Goal: Task Accomplishment & Management: Use online tool/utility

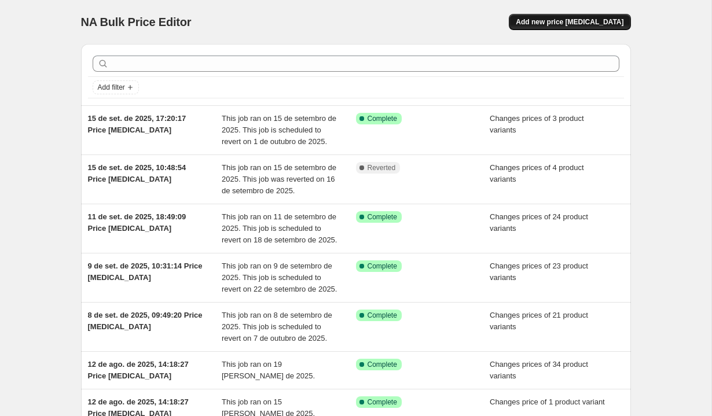
click at [545, 23] on span "Add new price [MEDICAL_DATA]" at bounding box center [570, 21] width 108 height 9
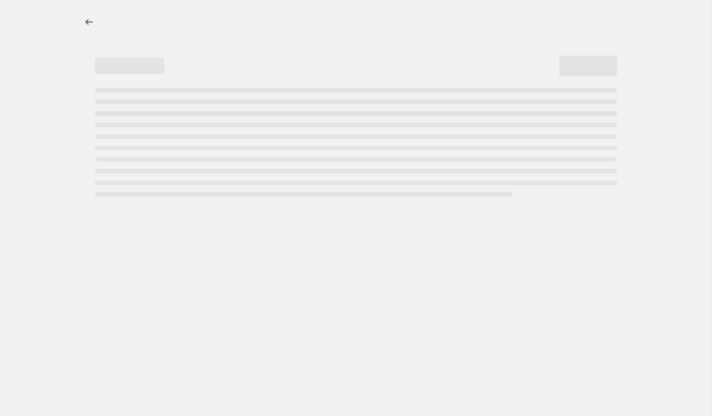
select select "percentage"
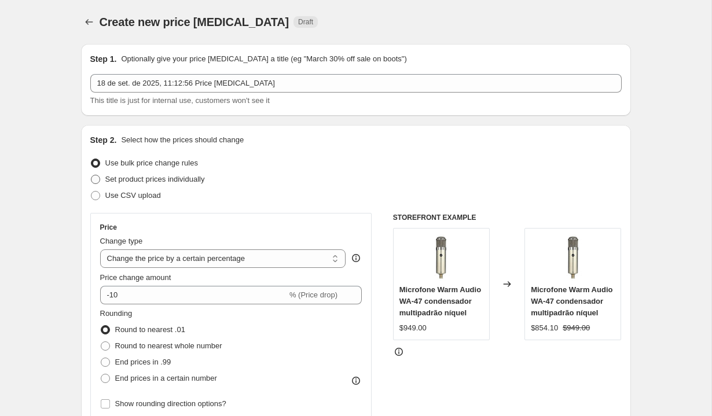
click at [135, 176] on span "Set product prices individually" at bounding box center [155, 179] width 100 height 9
click at [91, 175] on input "Set product prices individually" at bounding box center [91, 175] width 1 height 1
radio input "true"
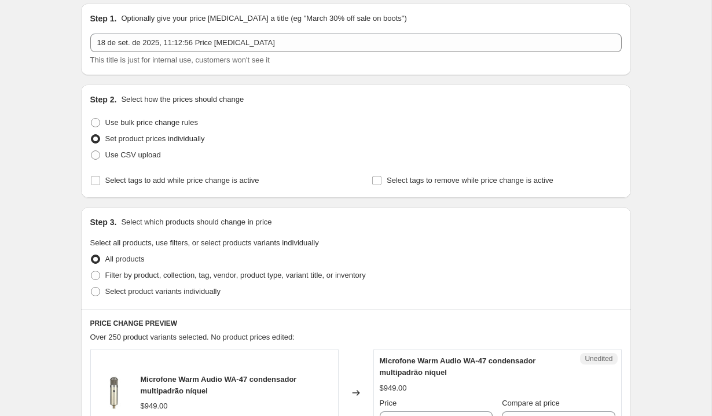
scroll to position [48, 0]
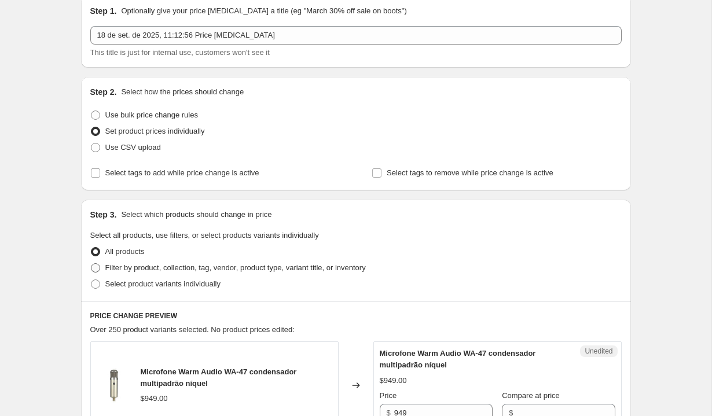
click at [255, 264] on span "Filter by product, collection, tag, vendor, product type, variant title, or inv…" at bounding box center [235, 267] width 261 height 9
click at [91, 264] on input "Filter by product, collection, tag, vendor, product type, variant title, or inv…" at bounding box center [91, 263] width 1 height 1
radio input "true"
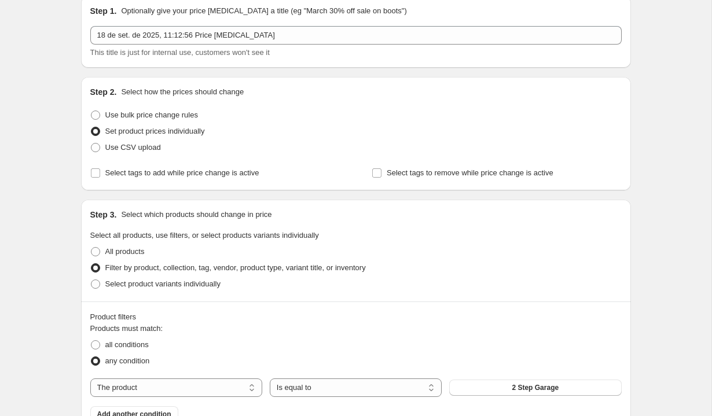
scroll to position [130, 0]
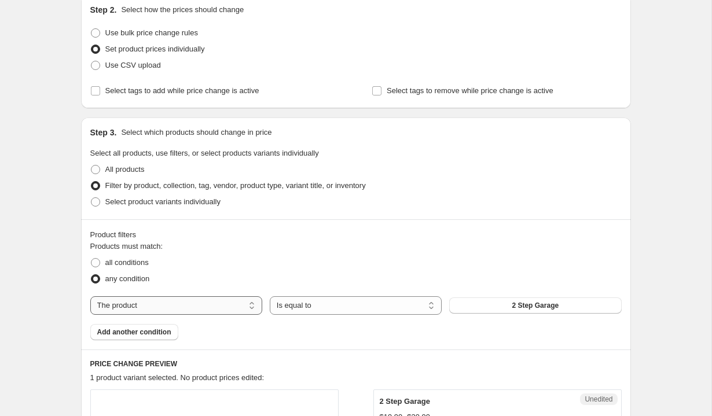
click at [222, 298] on select "The product The product's collection The product's tag The product's vendor The…" at bounding box center [176, 305] width 172 height 19
select select "vendor"
click at [487, 307] on button "Ableton" at bounding box center [535, 306] width 172 height 16
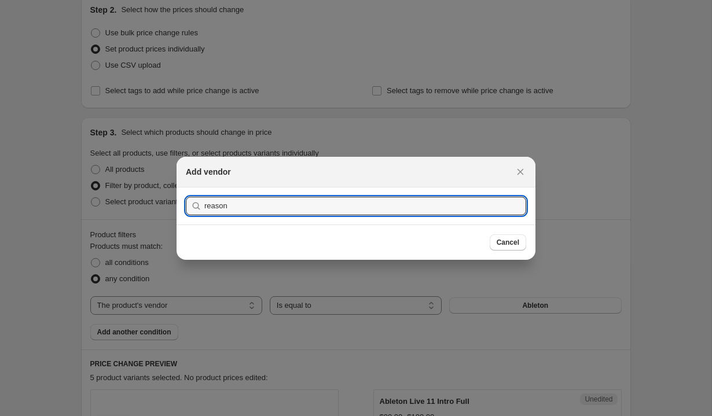
type input "reason"
click at [186, 188] on button "Submit" at bounding box center [202, 194] width 33 height 12
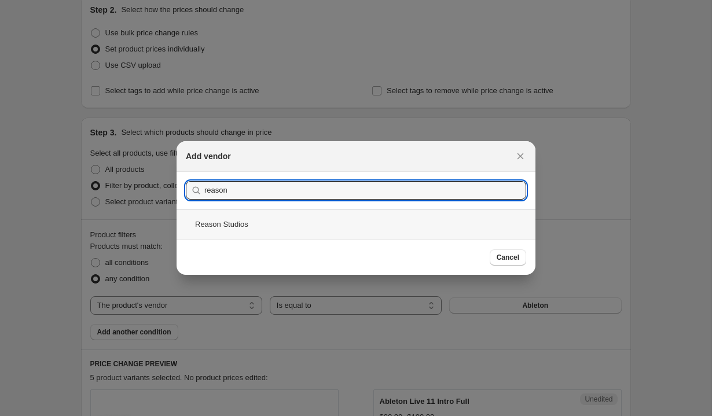
click at [346, 215] on div "Reason Studios" at bounding box center [356, 224] width 359 height 31
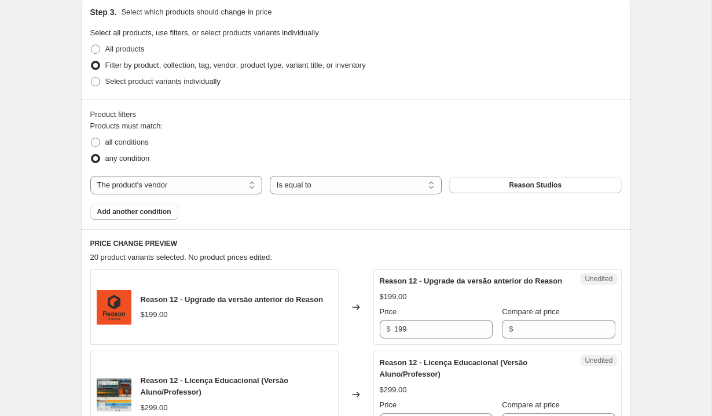
scroll to position [372, 0]
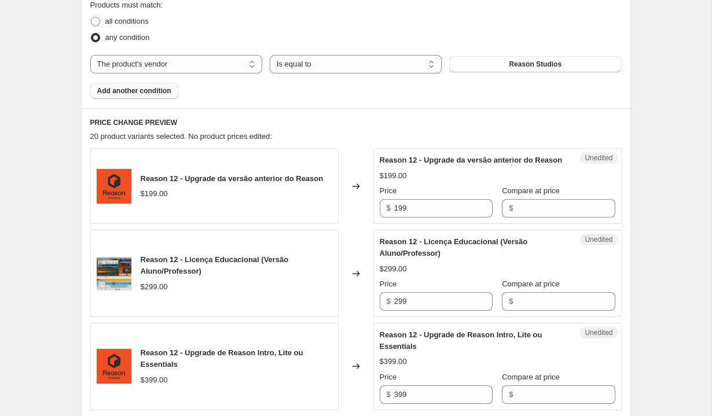
click at [156, 90] on span "Add another condition" at bounding box center [134, 90] width 74 height 9
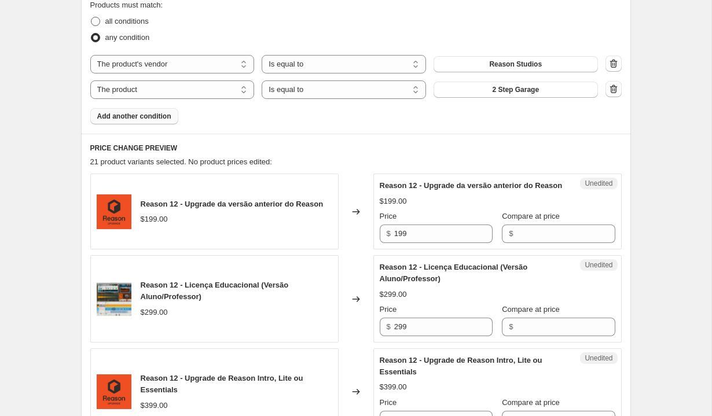
click at [144, 23] on span "all conditions" at bounding box center [126, 21] width 43 height 9
click at [91, 17] on input "all conditions" at bounding box center [91, 17] width 1 height 1
radio input "true"
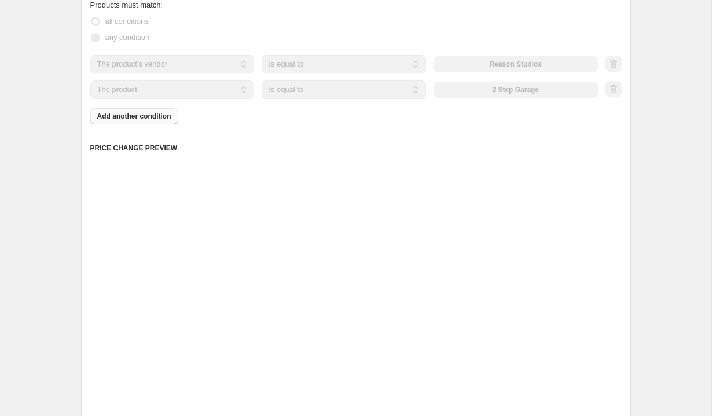
scroll to position [312, 0]
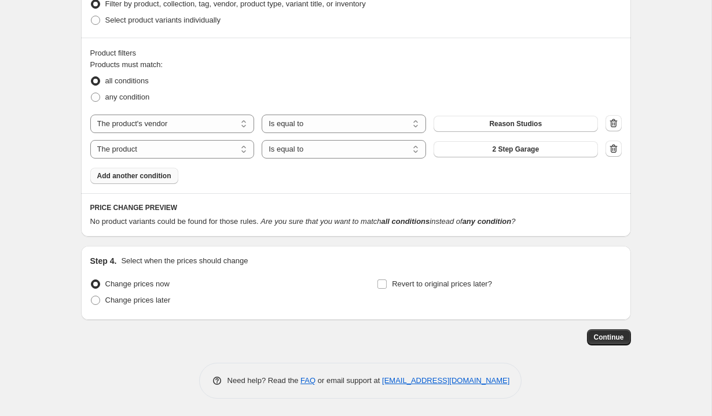
click at [210, 91] on div "any condition" at bounding box center [356, 97] width 532 height 16
click at [200, 154] on select "The product The product's collection The product's tag The product's vendor The…" at bounding box center [172, 149] width 164 height 19
select select "product_status"
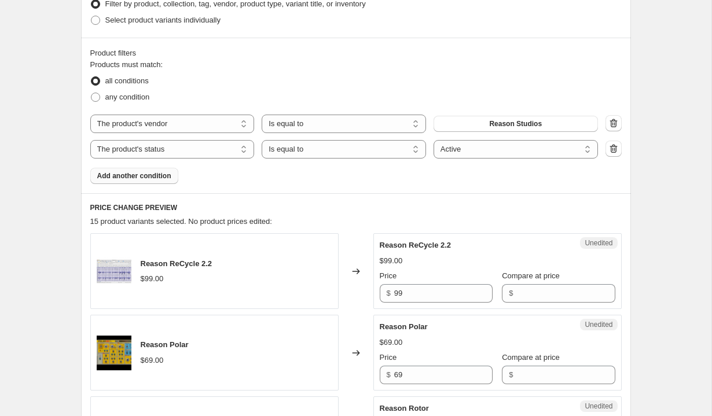
click at [482, 190] on div "Product filters Products must match: all conditions any condition The product T…" at bounding box center [356, 116] width 550 height 156
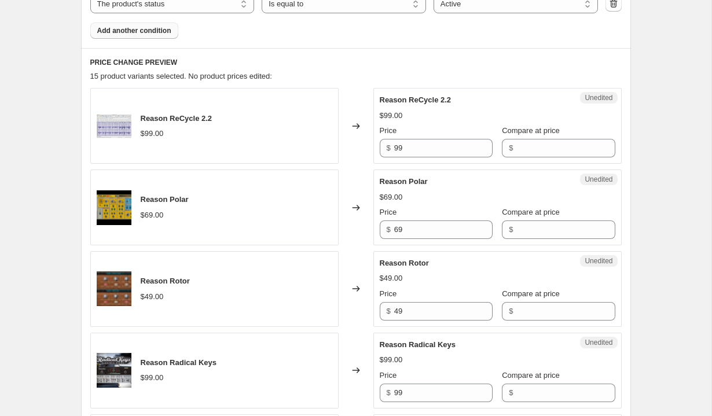
scroll to position [459, 0]
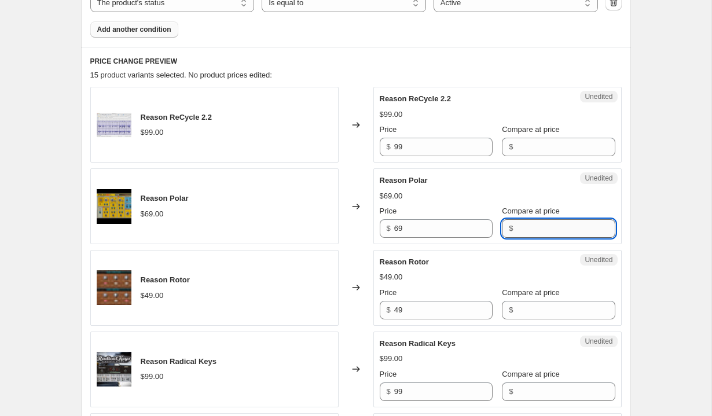
click at [539, 226] on input "Compare at price" at bounding box center [565, 228] width 98 height 19
type input "74"
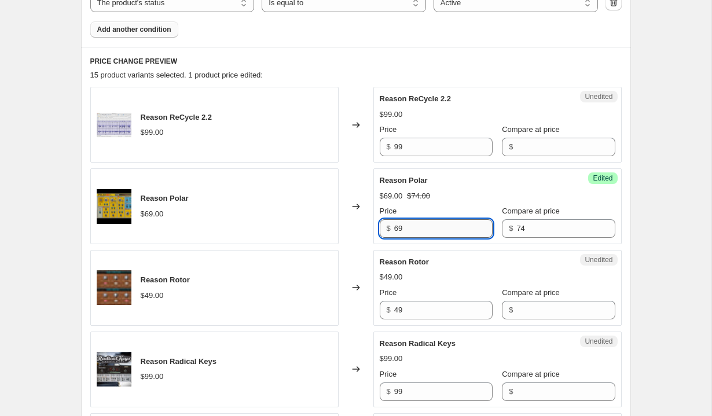
click at [429, 228] on input "69" at bounding box center [443, 228] width 98 height 19
type input "44"
click at [434, 251] on div "Unedited Reason Rotor $49.00 Price $ 49 Compare at price $" at bounding box center [497, 288] width 248 height 76
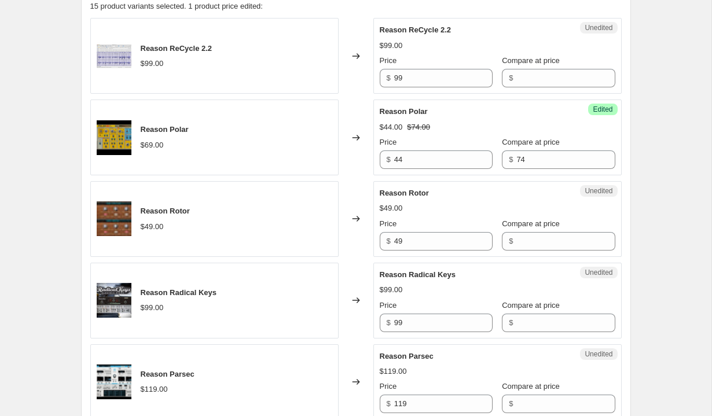
scroll to position [534, 0]
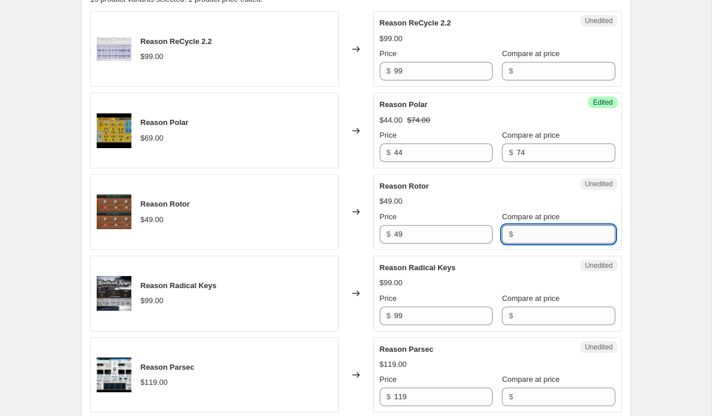
click at [522, 231] on input "Compare at price" at bounding box center [565, 234] width 98 height 19
type input "54"
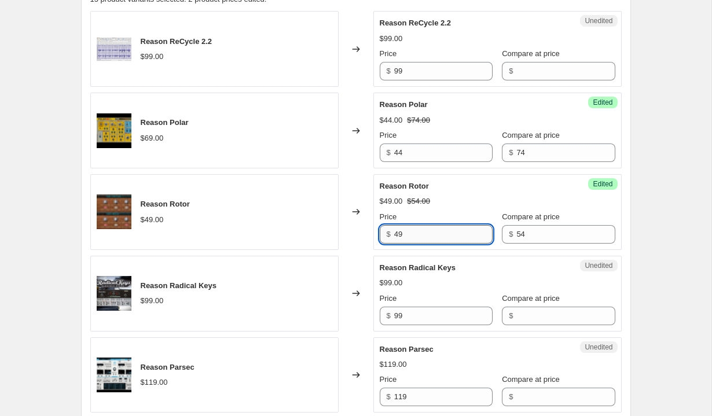
click at [398, 234] on input "49" at bounding box center [443, 234] width 98 height 19
type input "32"
click at [413, 247] on div "Success Edited Reason Rotor $49.00 $54.00 Price $ 32 Compare at price $ 54" at bounding box center [497, 212] width 248 height 76
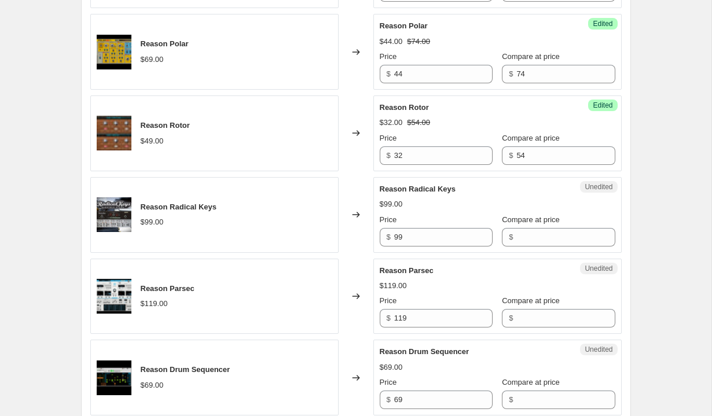
scroll to position [625, 0]
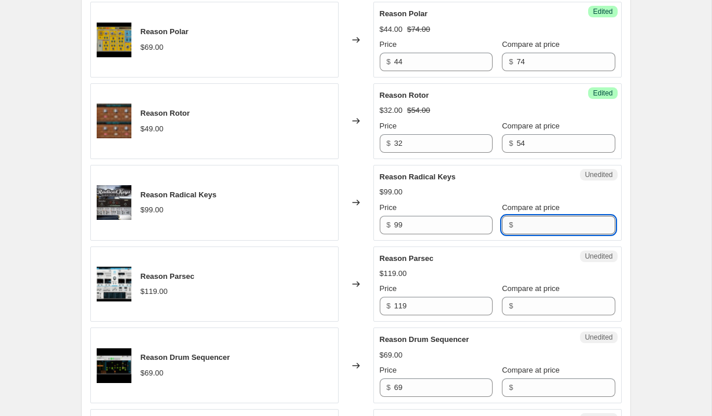
click at [530, 218] on input "Compare at price" at bounding box center [565, 225] width 98 height 19
type input "109"
click at [452, 222] on input "99" at bounding box center [443, 225] width 98 height 19
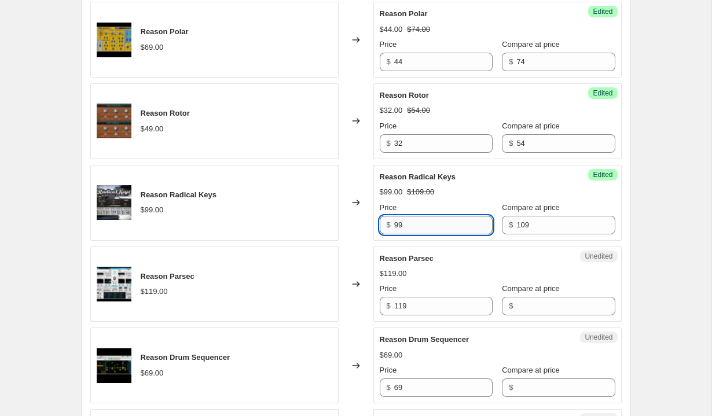
click at [452, 222] on input "99" at bounding box center [443, 225] width 98 height 19
type input "65"
click at [446, 269] on div "$119.00" at bounding box center [498, 274] width 236 height 12
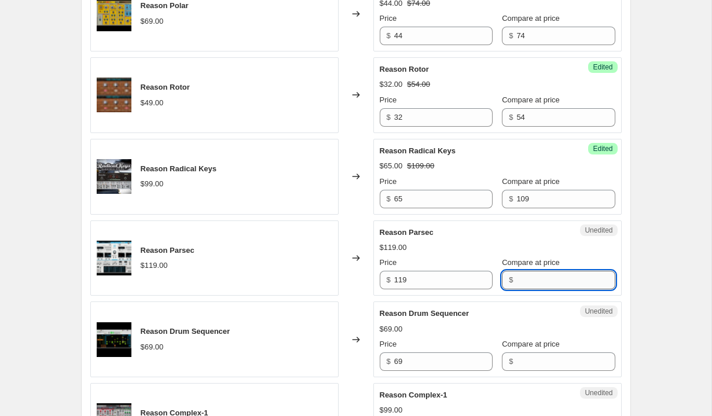
click at [516, 276] on input "Compare at price" at bounding box center [565, 280] width 98 height 19
type input "129"
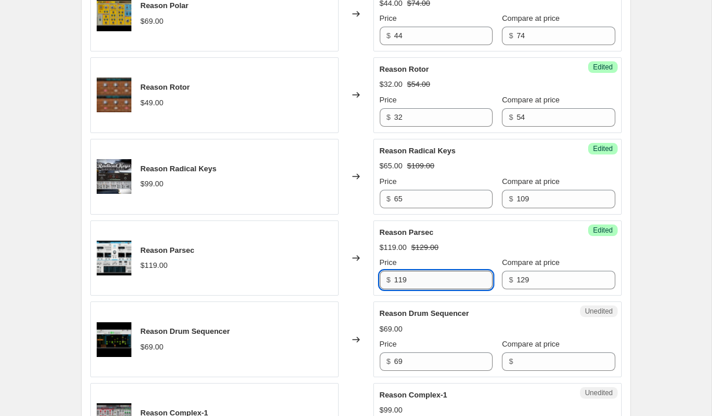
click at [426, 277] on input "119" at bounding box center [443, 280] width 98 height 19
type input "77"
click at [476, 320] on div "Reason Drum Sequencer $69.00 Price $ 69 Compare at price $" at bounding box center [498, 339] width 236 height 63
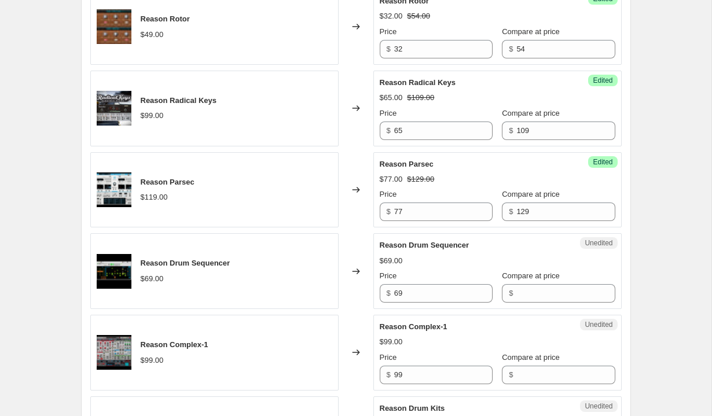
scroll to position [724, 0]
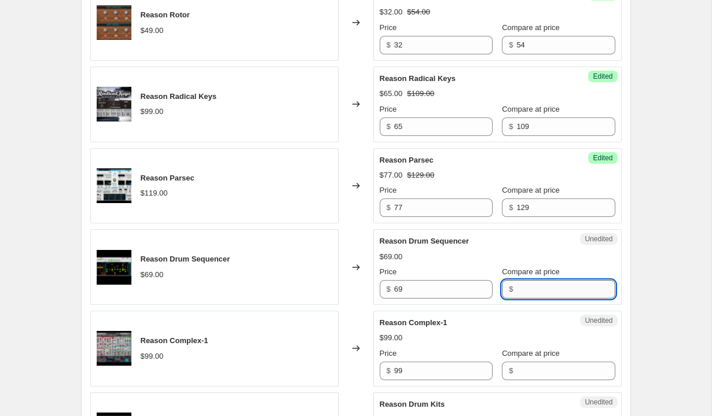
click at [525, 287] on input "Compare at price" at bounding box center [565, 289] width 98 height 19
type input "74"
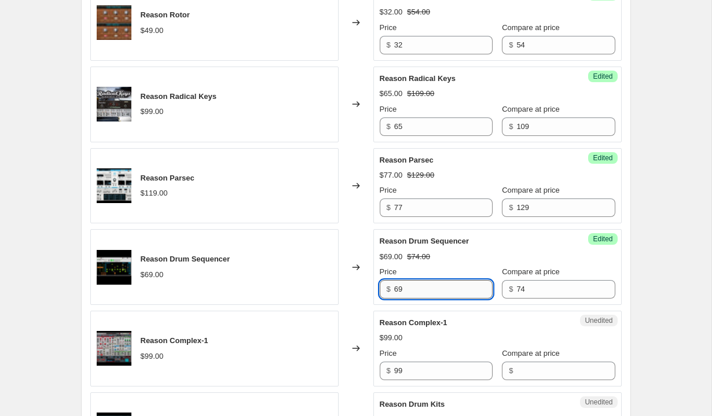
click at [466, 291] on input "69" at bounding box center [443, 289] width 98 height 19
click at [466, 292] on input "44" at bounding box center [443, 289] width 98 height 19
type input "44"
click at [463, 314] on div "Unedited Reason Complex-1 $99.00 Price $ 99 Compare at price $" at bounding box center [497, 349] width 248 height 76
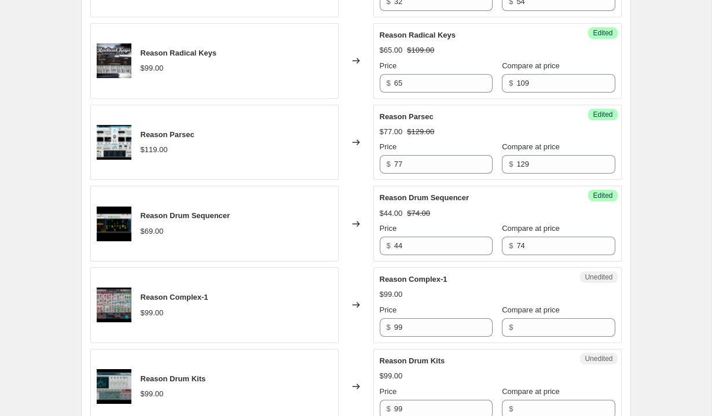
scroll to position [785, 0]
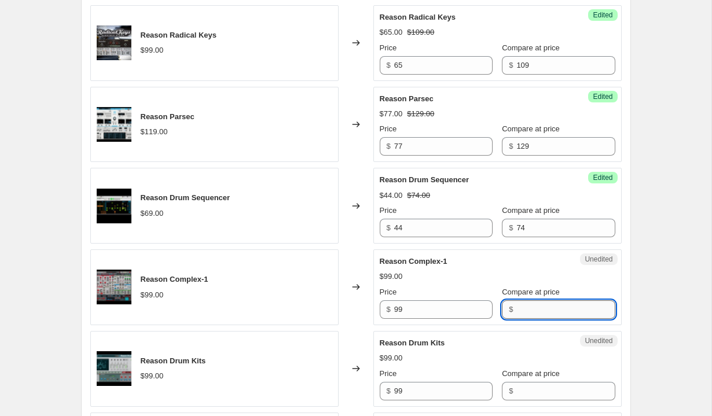
click at [522, 313] on input "Compare at price" at bounding box center [565, 310] width 98 height 19
type input "109"
click at [438, 314] on input "99" at bounding box center [443, 310] width 98 height 19
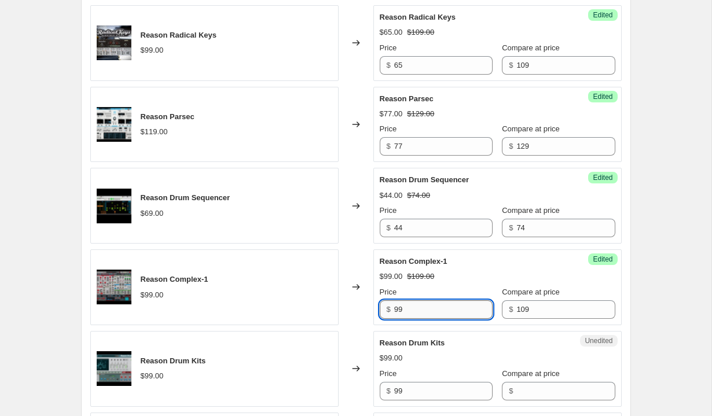
click at [438, 314] on input "99" at bounding box center [443, 310] width 98 height 19
type input "65"
click at [444, 347] on span "Reason Drum Kits" at bounding box center [412, 343] width 65 height 9
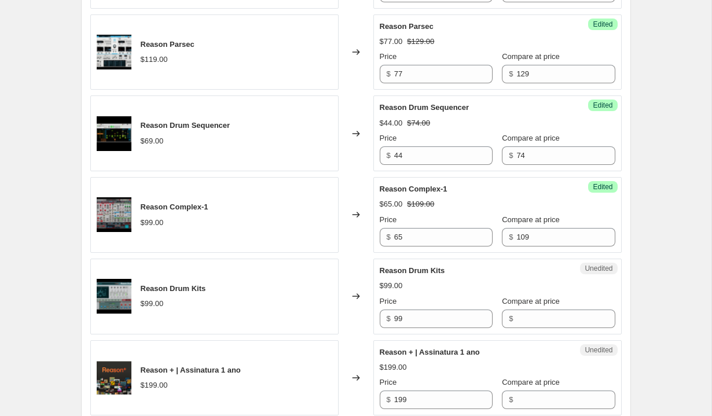
scroll to position [873, 0]
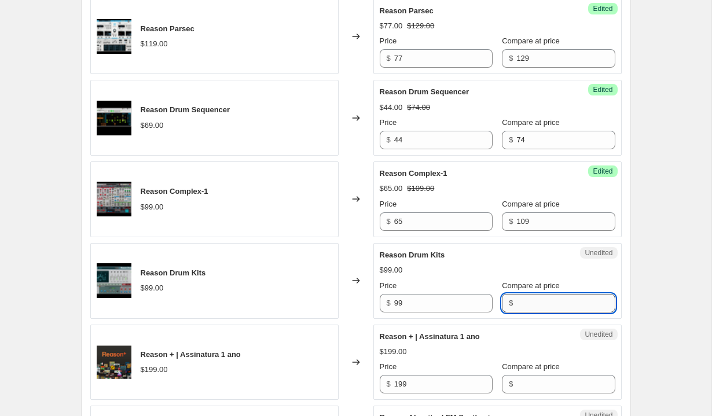
click at [525, 310] on input "Compare at price" at bounding box center [565, 303] width 98 height 19
type input "109"
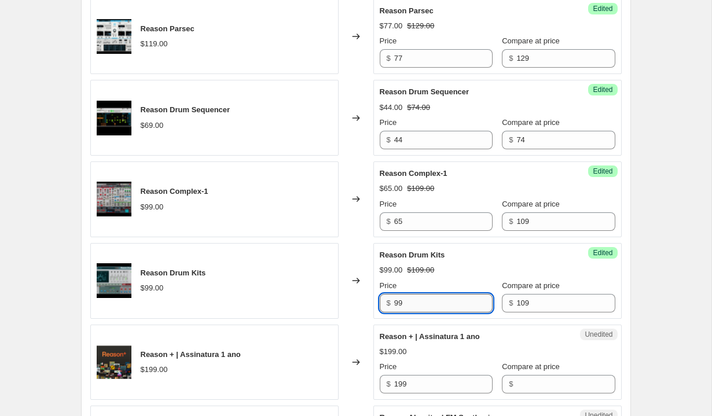
click at [430, 298] on input "99" at bounding box center [443, 303] width 98 height 19
type input "5"
type input "65"
click at [455, 322] on div "Reason ReCycle 2.2 $99.00 Changed to Unedited Reason ReCycle 2.2 $99.00 Price $…" at bounding box center [356, 298] width 532 height 1252
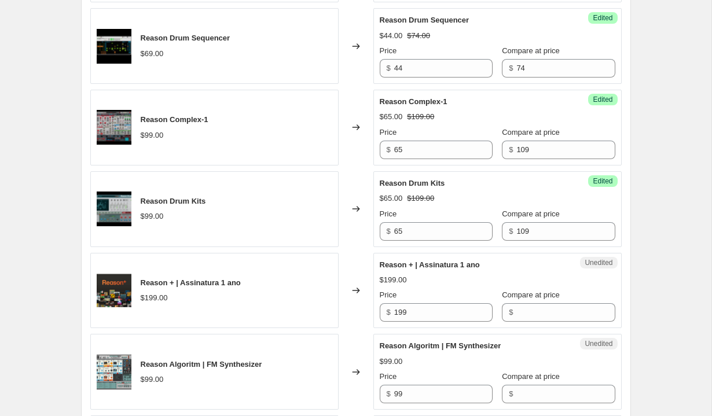
scroll to position [973, 0]
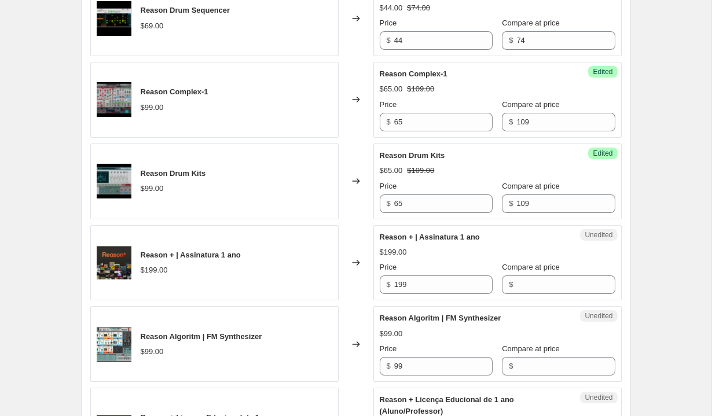
click at [541, 298] on div "Unedited Reason + | Assinatura 1 ano $199.00 Price $ 199 Compare at price $" at bounding box center [497, 263] width 248 height 76
click at [528, 290] on input "Compare at price" at bounding box center [565, 285] width 98 height 19
type input "199"
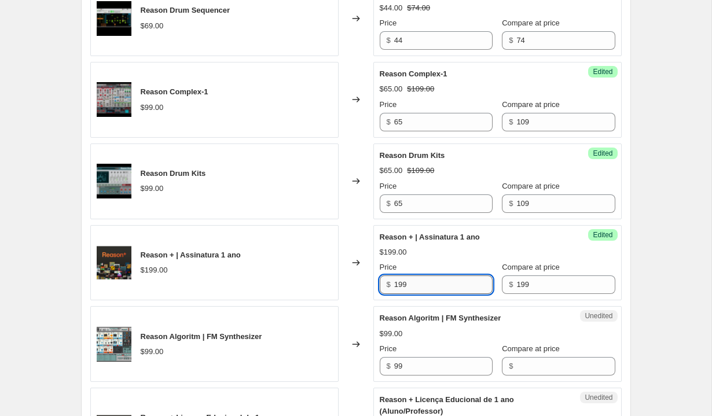
click at [463, 288] on input "199" at bounding box center [443, 285] width 98 height 19
type input "99"
click at [478, 316] on span "Reason Algoritm | FM Synthesizer" at bounding box center [441, 318] width 122 height 9
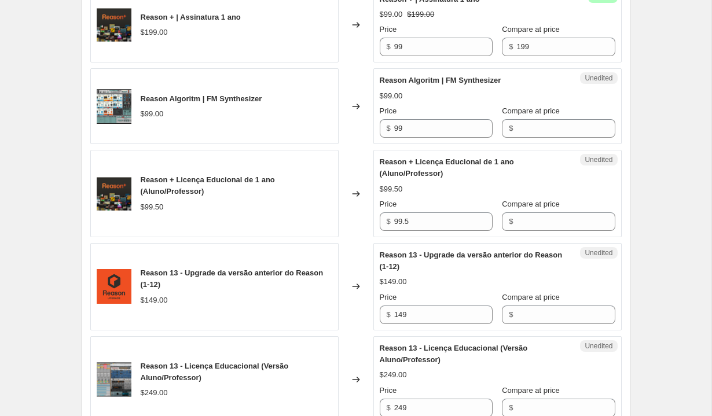
scroll to position [1224, 0]
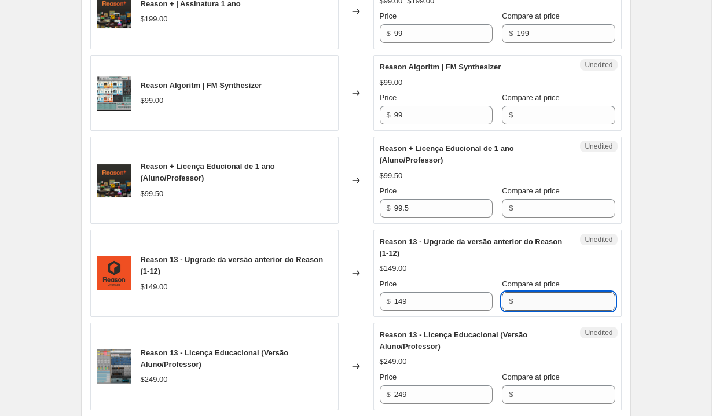
click at [532, 296] on input "Compare at price" at bounding box center [565, 301] width 98 height 19
type input "149"
click at [456, 298] on input "149" at bounding box center [443, 301] width 98 height 19
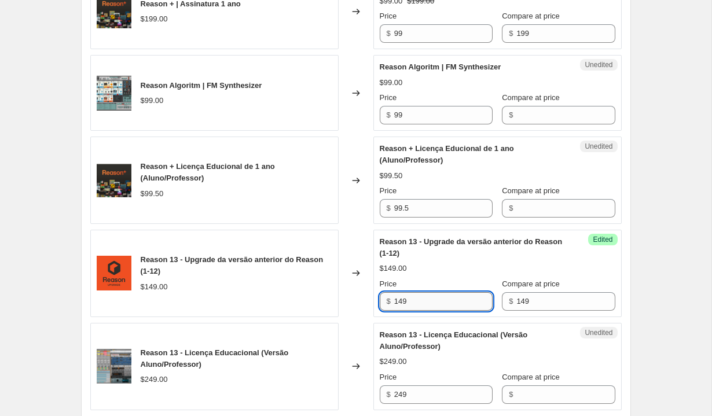
click at [456, 298] on input "149" at bounding box center [443, 301] width 98 height 19
type input "89"
click at [479, 339] on div "Reason 13 - Licença Educacional (Versão Aluno/Professor)" at bounding box center [474, 340] width 189 height 23
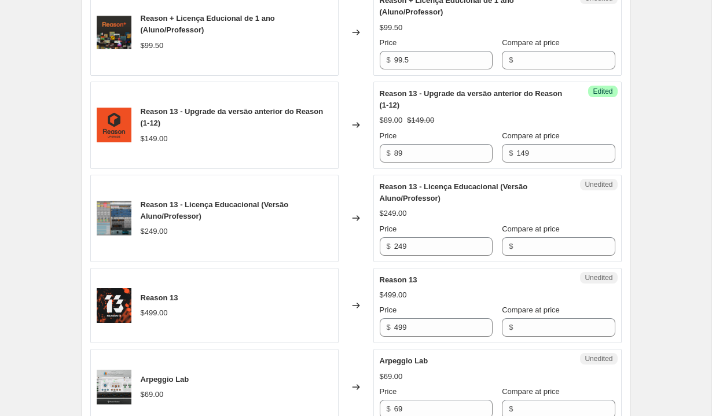
scroll to position [1376, 0]
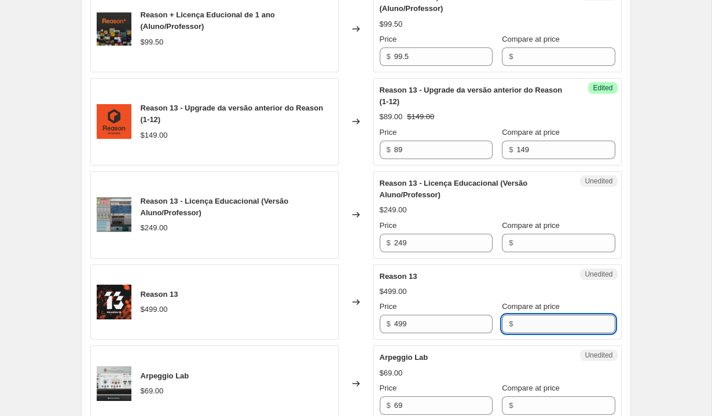
click at [523, 331] on input "Compare at price" at bounding box center [565, 324] width 98 height 19
type input "499"
click at [453, 324] on input "499" at bounding box center [443, 324] width 98 height 19
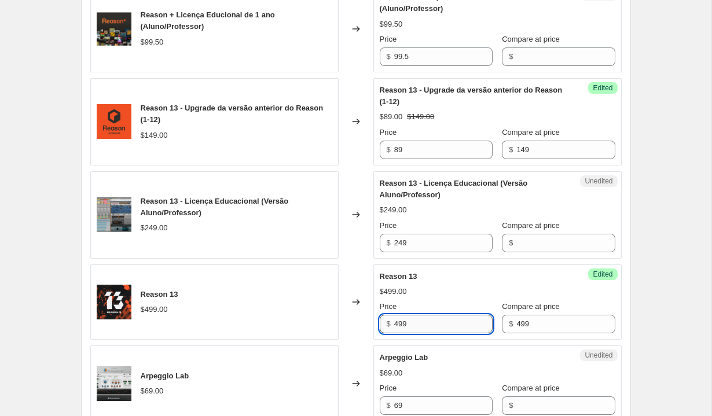
click at [453, 324] on input "499" at bounding box center [443, 324] width 98 height 19
type input "199"
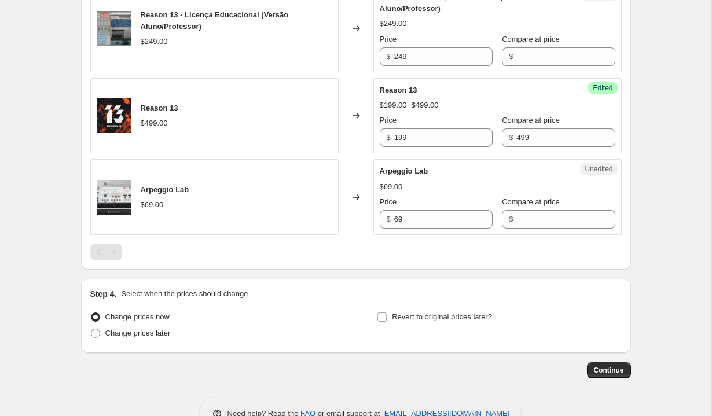
scroll to position [1565, 0]
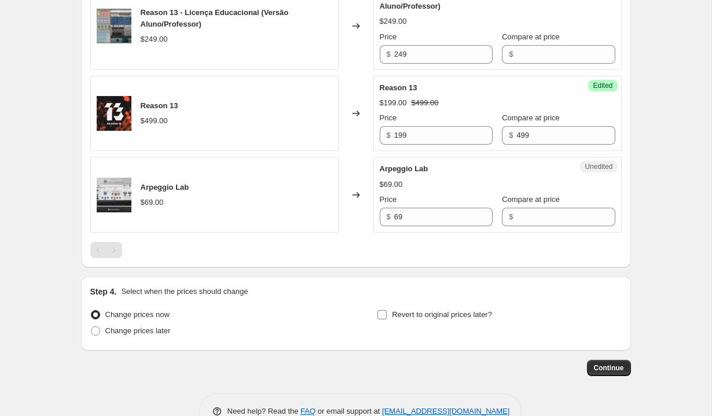
click at [384, 321] on label "Revert to original prices later?" at bounding box center [434, 315] width 115 height 16
click at [384, 320] on input "Revert to original prices later?" at bounding box center [382, 314] width 9 height 9
checkbox input "true"
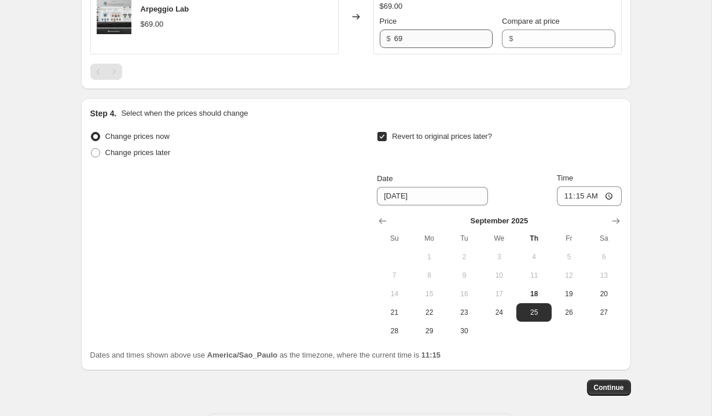
scroll to position [1754, 0]
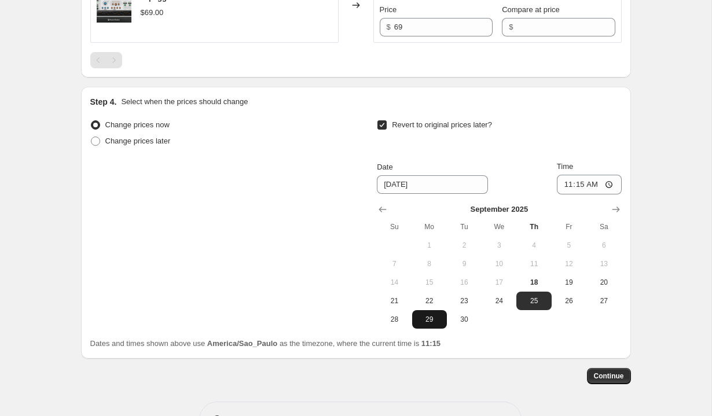
click at [432, 315] on span "29" at bounding box center [429, 319] width 25 height 9
type input "9/29/2025"
click at [598, 380] on span "Continue" at bounding box center [609, 376] width 30 height 9
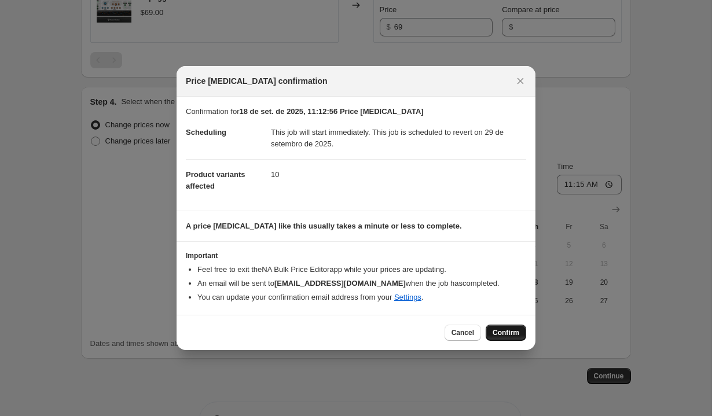
click at [511, 334] on span "Confirm" at bounding box center [506, 332] width 27 height 9
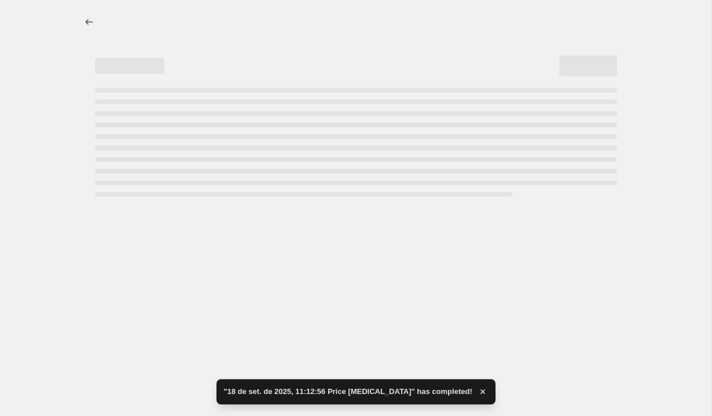
select select "vendor"
select select "product_status"
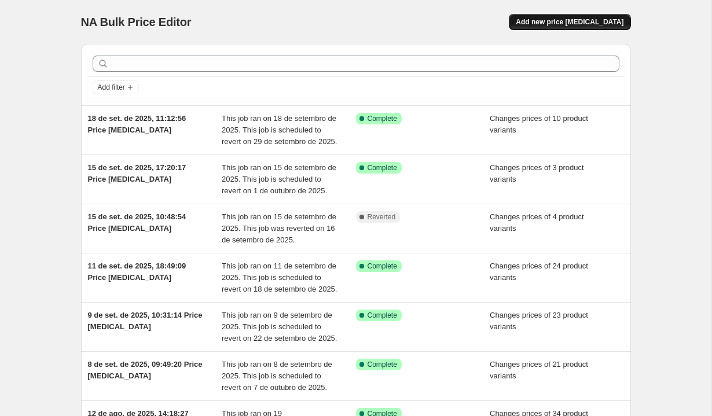
click at [566, 20] on span "Add new price [MEDICAL_DATA]" at bounding box center [570, 21] width 108 height 9
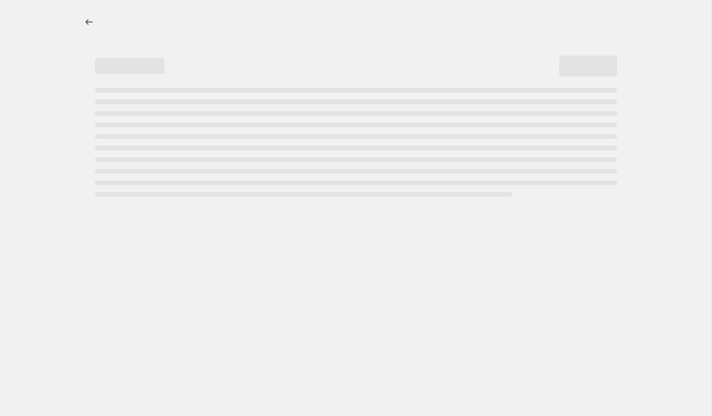
select select "percentage"
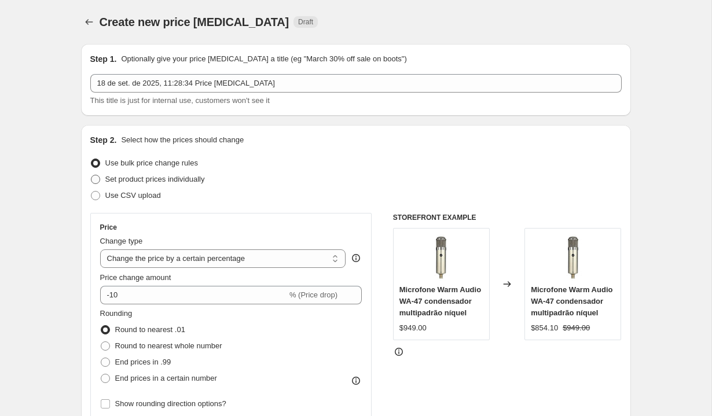
click at [152, 182] on span "Set product prices individually" at bounding box center [155, 179] width 100 height 9
click at [91, 175] on input "Set product prices individually" at bounding box center [91, 175] width 1 height 1
radio input "true"
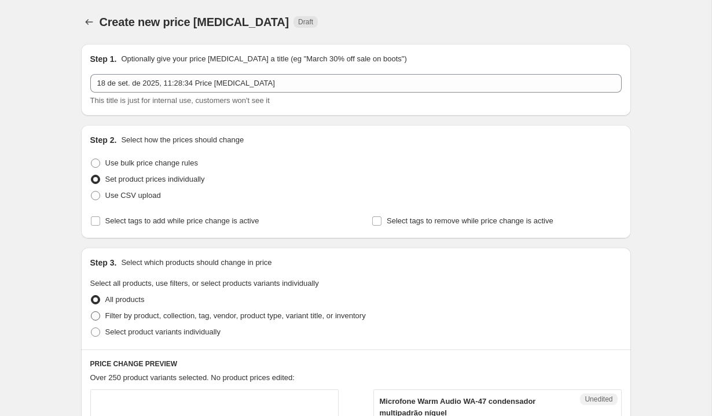
click at [211, 318] on span "Filter by product, collection, tag, vendor, product type, variant title, or inv…" at bounding box center [235, 316] width 261 height 9
click at [91, 312] on input "Filter by product, collection, tag, vendor, product type, variant title, or inv…" at bounding box center [91, 312] width 1 height 1
radio input "true"
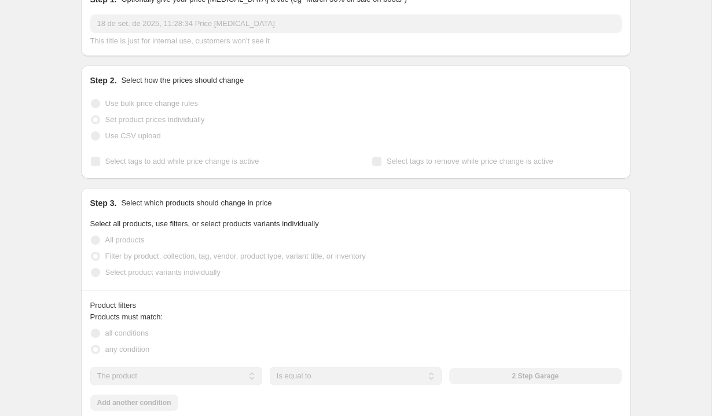
scroll to position [89, 0]
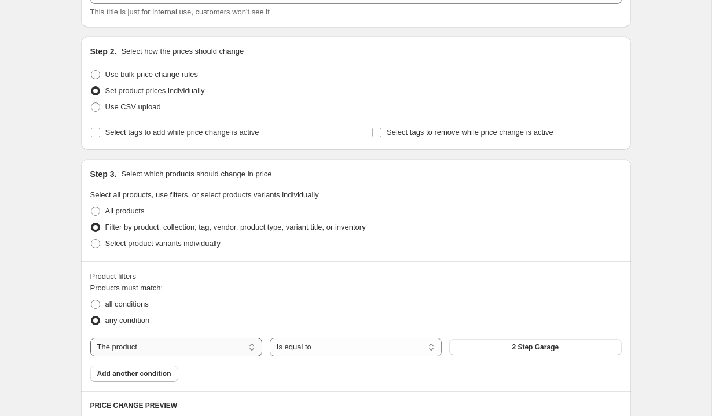
click at [188, 347] on select "The product The product's collection The product's tag The product's vendor The…" at bounding box center [176, 347] width 172 height 19
click at [548, 346] on span "2 Step Garage" at bounding box center [535, 347] width 47 height 9
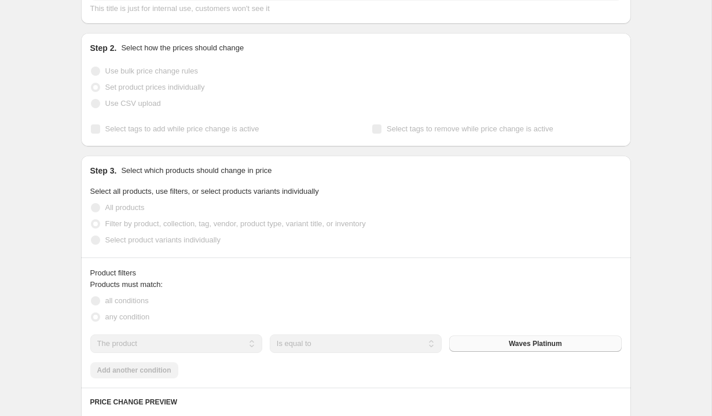
scroll to position [382, 0]
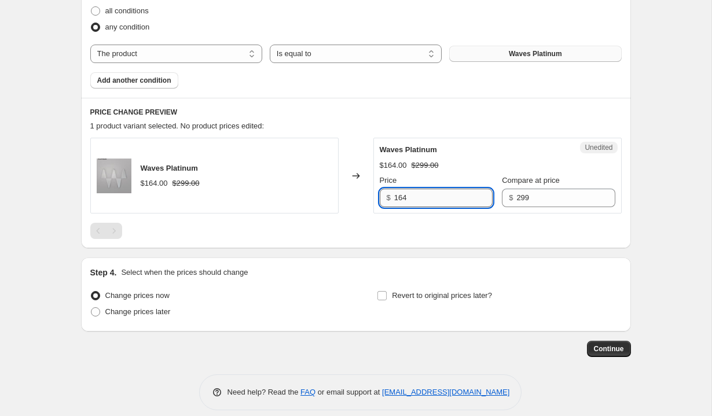
click at [437, 194] on input "164" at bounding box center [443, 198] width 98 height 19
click at [523, 197] on input "299" at bounding box center [565, 198] width 98 height 19
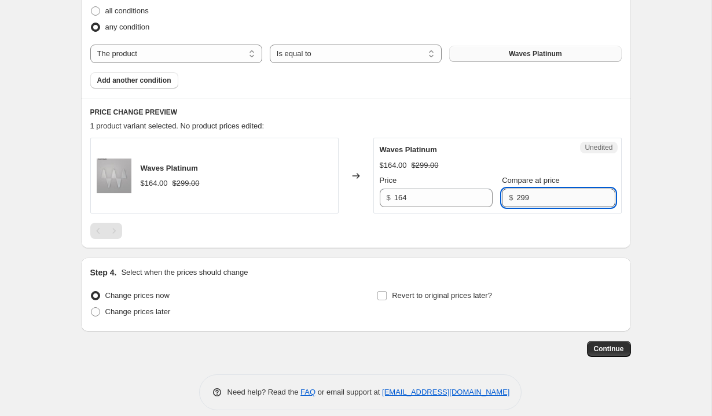
click at [523, 197] on input "299" at bounding box center [565, 198] width 98 height 19
type input "1999"
click at [439, 200] on input "164" at bounding box center [443, 198] width 98 height 19
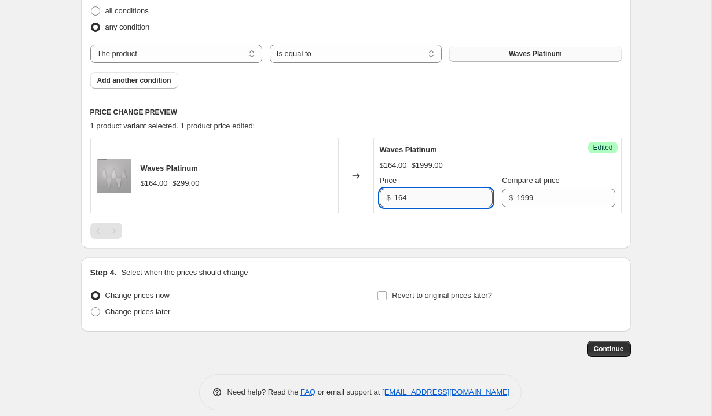
click at [439, 200] on input "164" at bounding box center [443, 198] width 98 height 19
type input "97.99"
click at [441, 235] on div at bounding box center [356, 231] width 532 height 16
click at [404, 288] on label "Revert to original prices later?" at bounding box center [434, 296] width 115 height 16
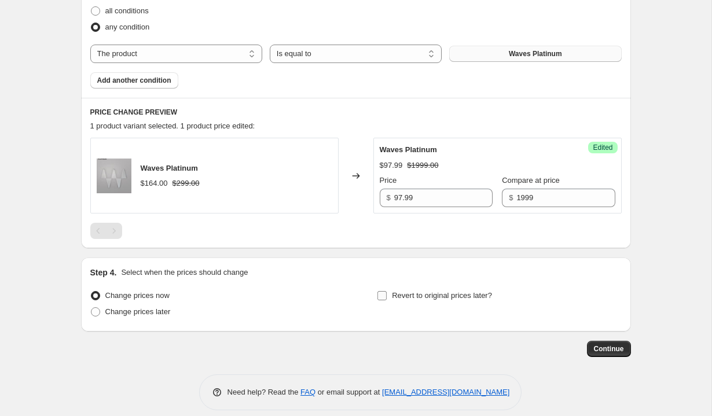
click at [387, 291] on input "Revert to original prices later?" at bounding box center [382, 295] width 9 height 9
checkbox input "true"
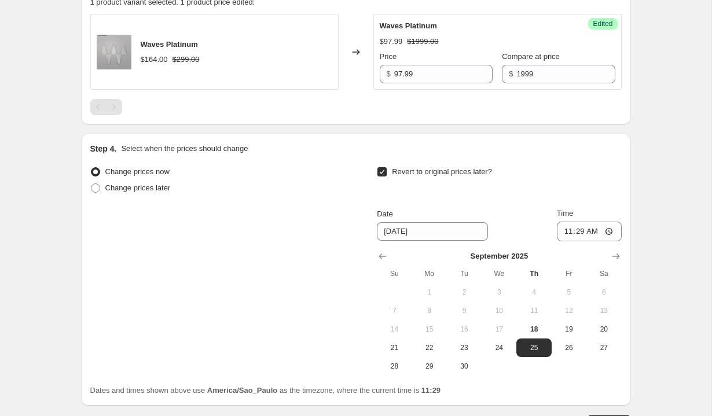
scroll to position [529, 0]
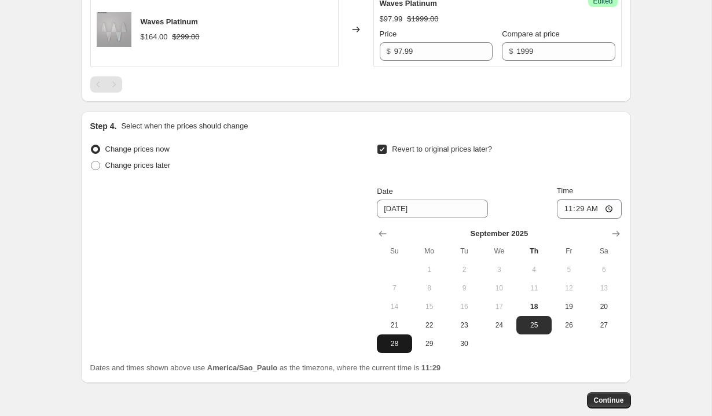
click at [399, 347] on span "28" at bounding box center [394, 343] width 25 height 9
type input "9/28/2025"
click at [607, 402] on span "Continue" at bounding box center [609, 400] width 30 height 9
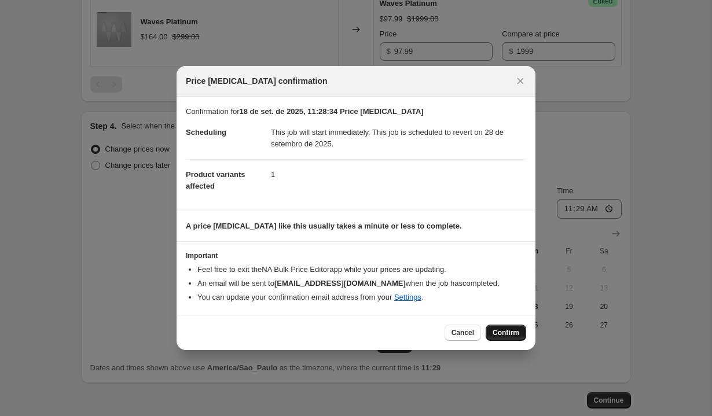
click at [506, 331] on span "Confirm" at bounding box center [506, 332] width 27 height 9
